Goal: Information Seeking & Learning: Learn about a topic

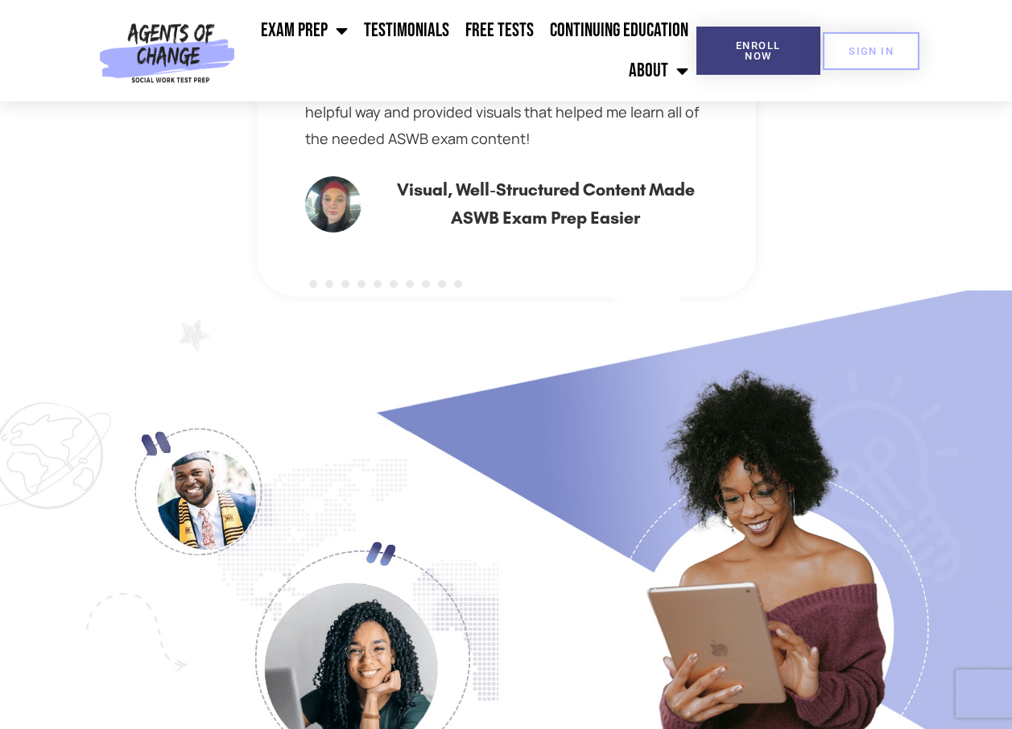
scroll to position [4911, 0]
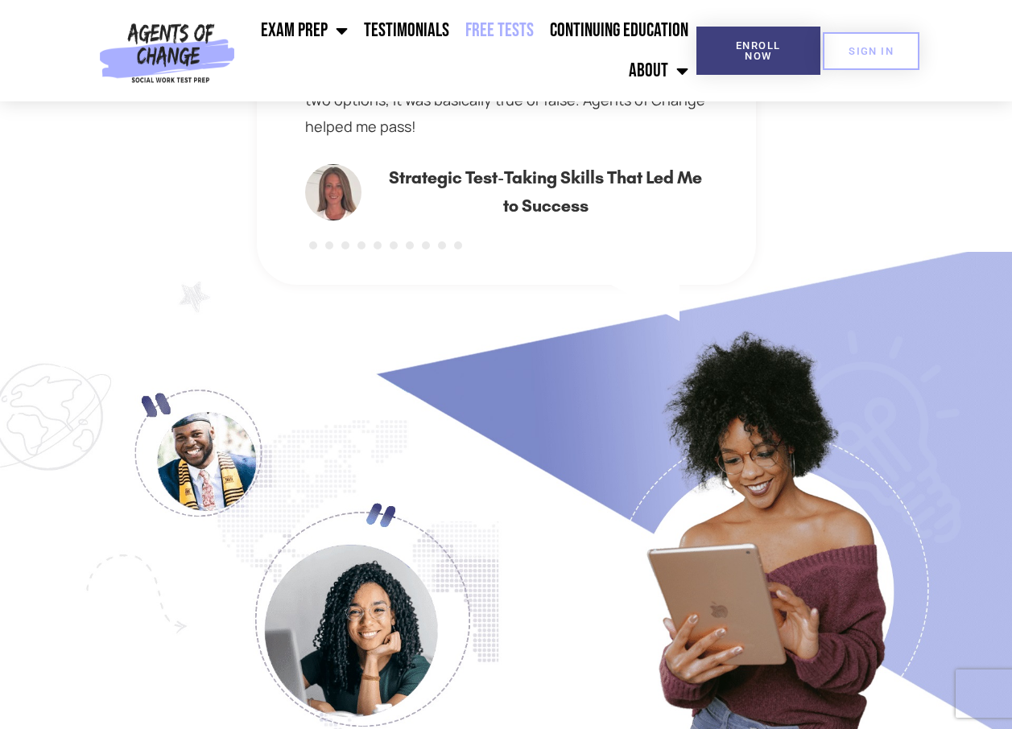
click at [498, 30] on link "Free Tests" at bounding box center [499, 30] width 85 height 40
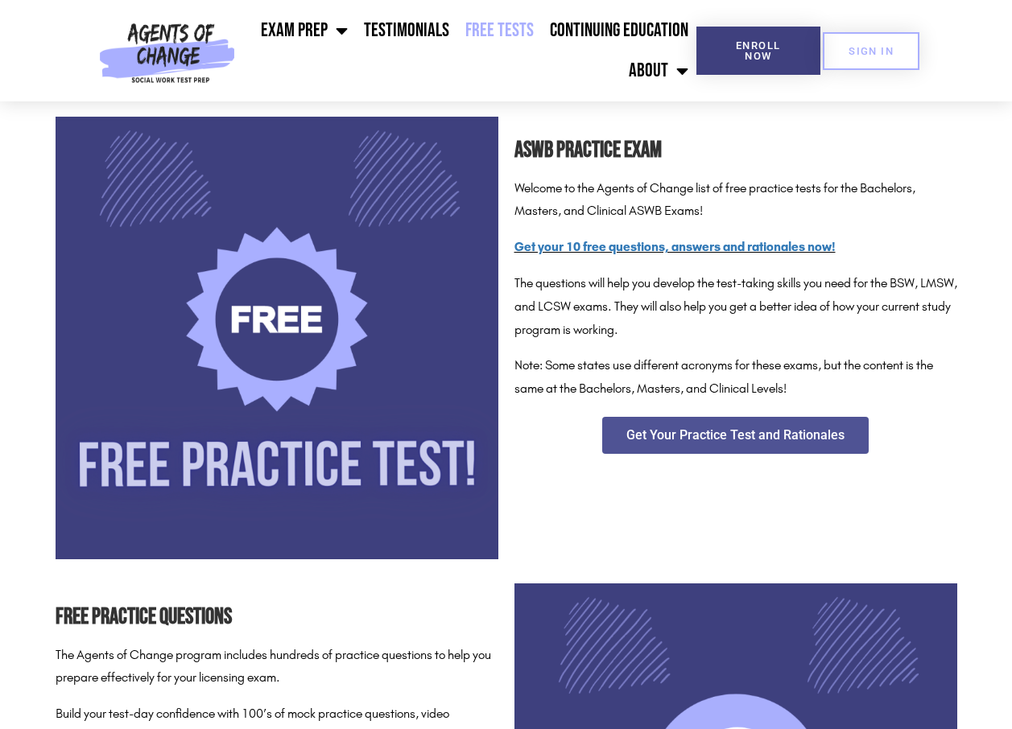
scroll to position [322, 0]
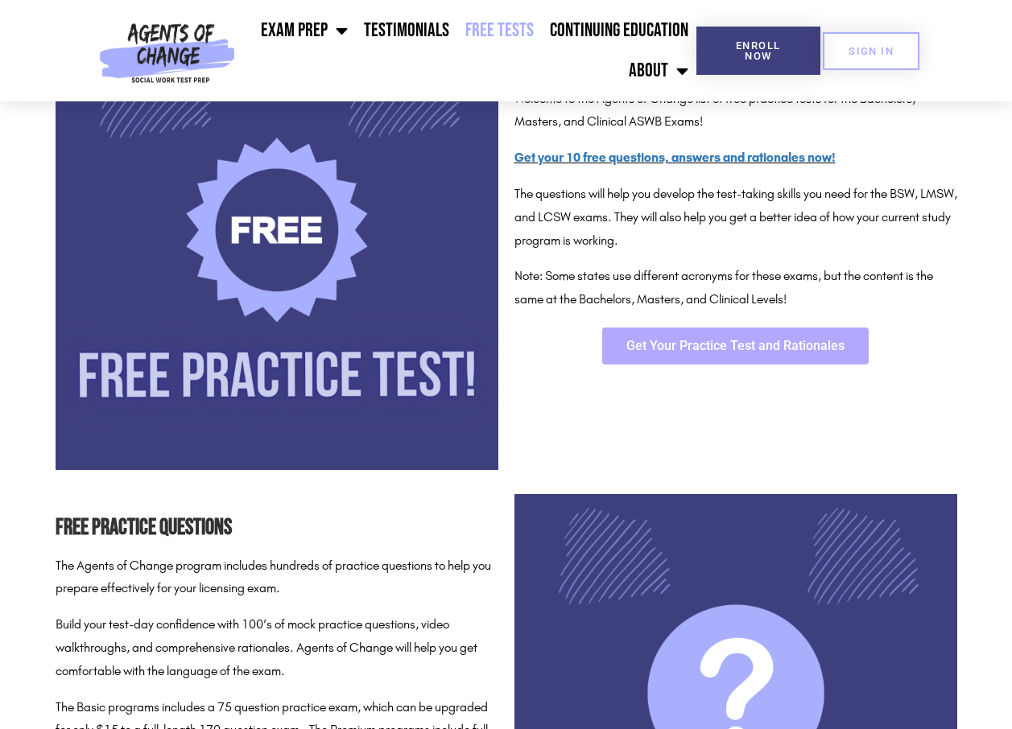
click at [740, 344] on span "Get Your Practice Test and Rationales" at bounding box center [735, 346] width 218 height 13
